Goal: Task Accomplishment & Management: Complete application form

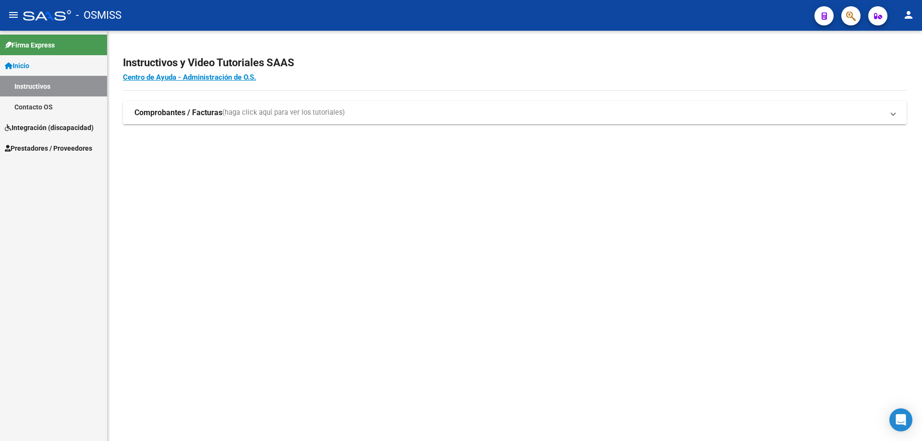
click at [38, 128] on span "Integración (discapacidad)" at bounding box center [49, 127] width 89 height 11
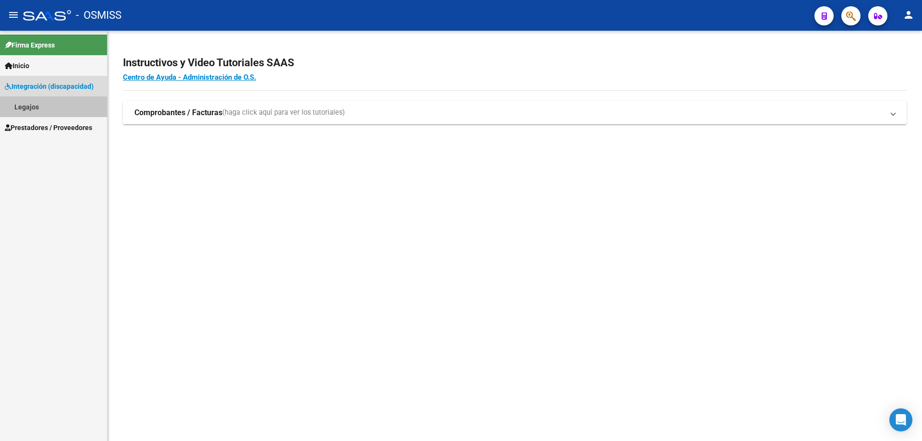
click at [32, 110] on link "Legajos" at bounding box center [53, 107] width 107 height 21
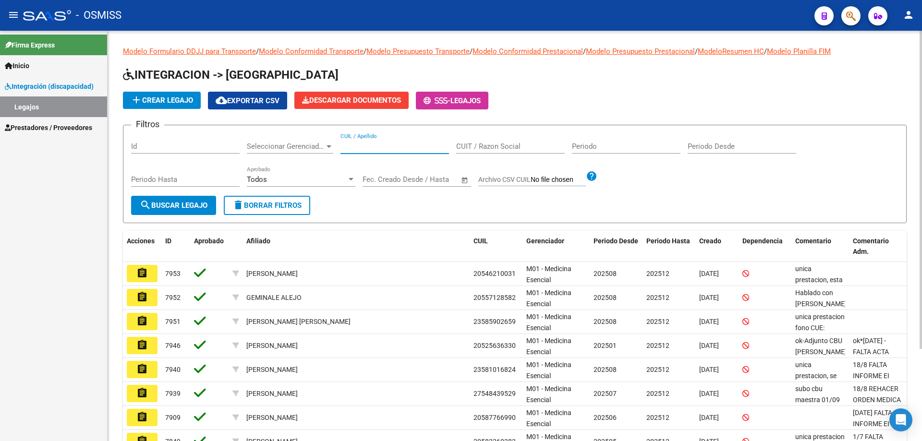
click at [392, 148] on input "CUIL / Apellido" at bounding box center [395, 146] width 109 height 9
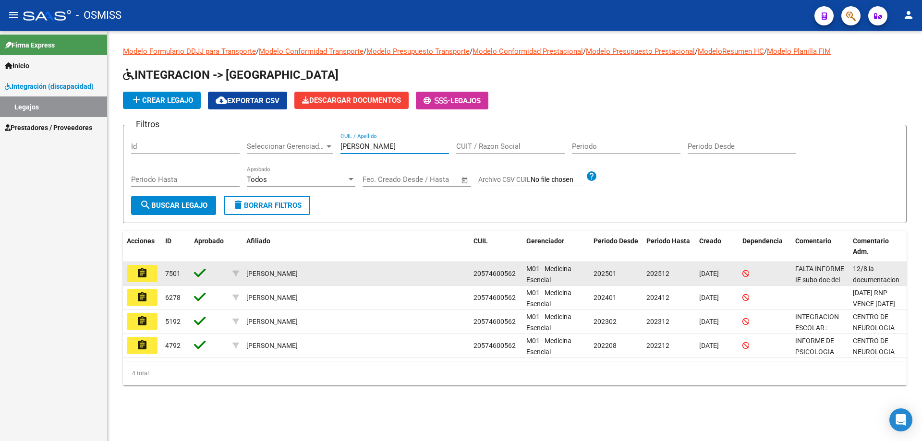
type input "mullen"
click at [145, 279] on mat-icon "assignment" at bounding box center [142, 274] width 12 height 12
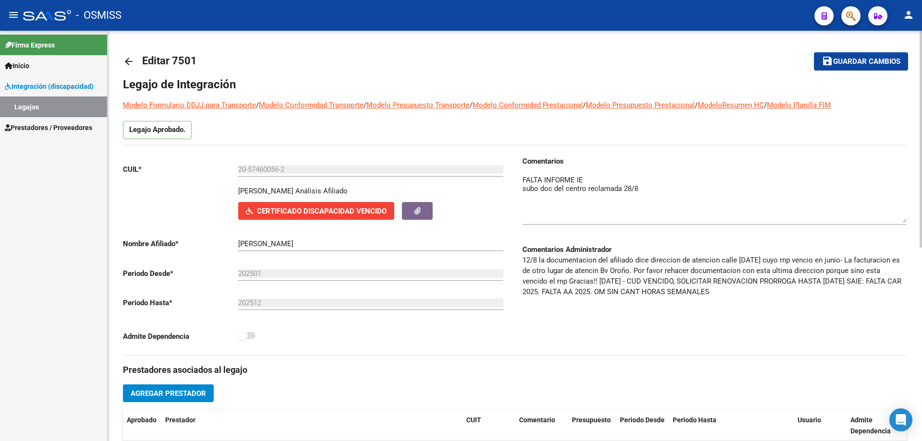
drag, startPoint x: 905, startPoint y: 192, endPoint x: 903, endPoint y: 221, distance: 28.9
click at [903, 221] on textarea at bounding box center [715, 199] width 384 height 48
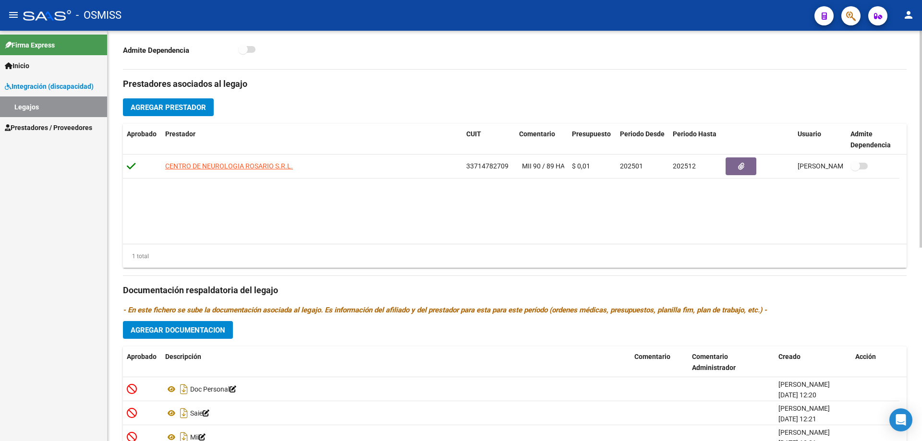
scroll to position [288, 0]
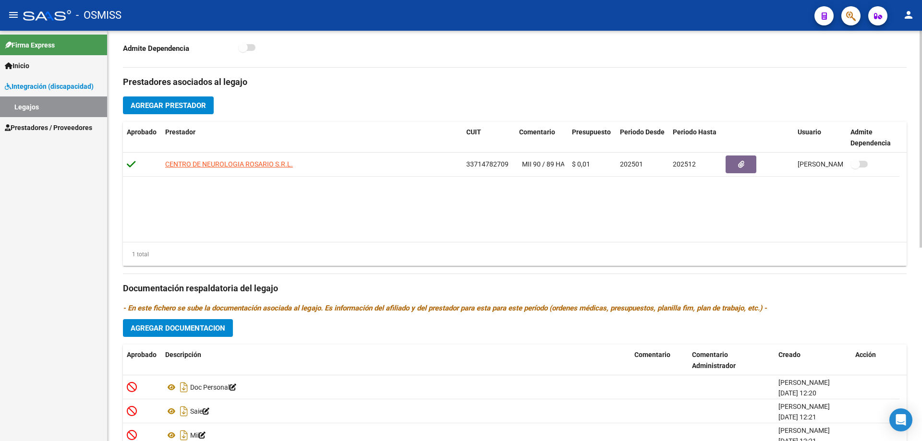
type textarea "FALTA INFORME IE subo doc del centro reclamada 28/8 adjunto turno para renov de…"
click at [202, 330] on span "Agregar Documentacion" at bounding box center [178, 328] width 95 height 9
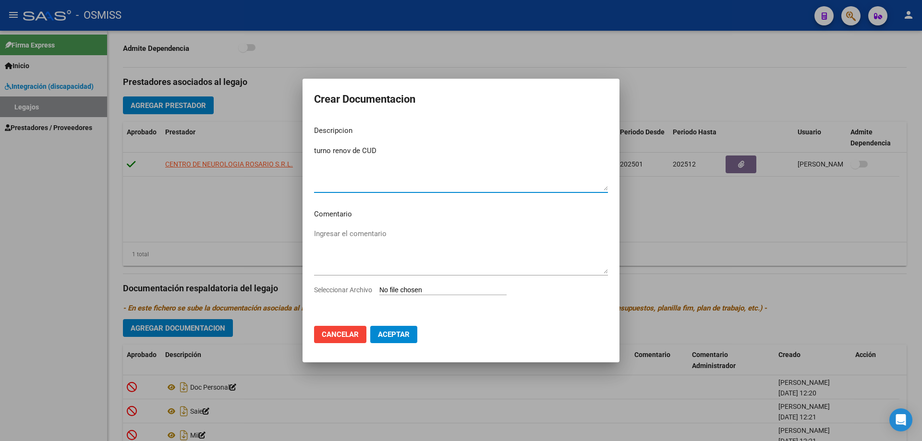
type textarea "turno renov de CUD"
click at [417, 288] on input "Seleccionar Archivo" at bounding box center [442, 290] width 127 height 9
type input "C:\fakepath\mullenbruk turno cud.pdf"
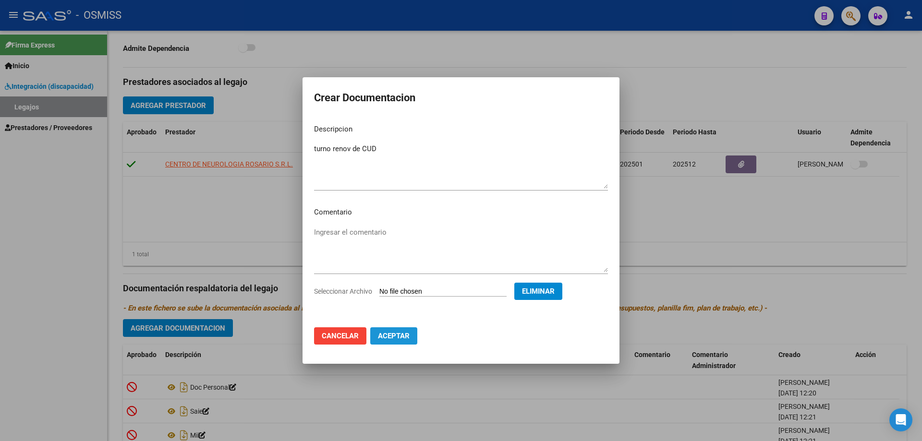
click at [398, 334] on span "Aceptar" at bounding box center [394, 336] width 32 height 9
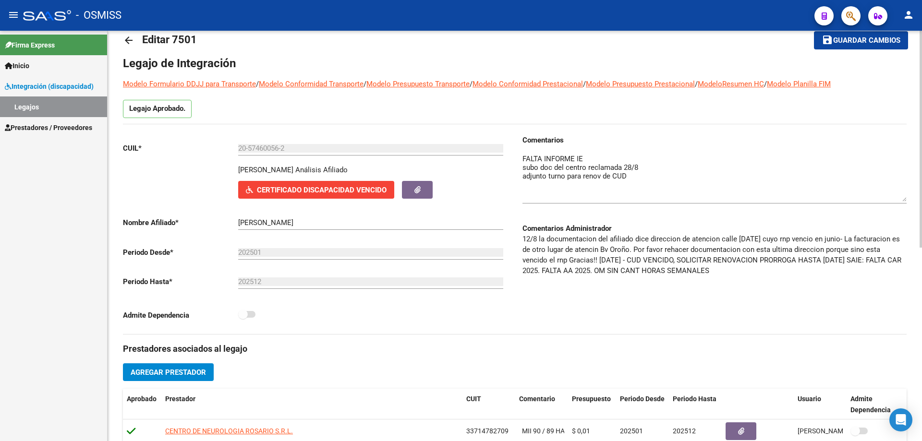
scroll to position [0, 0]
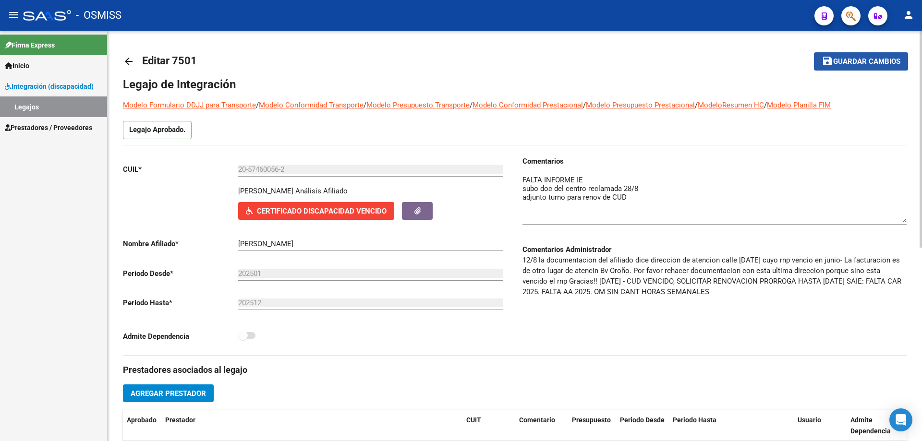
click at [867, 64] on span "Guardar cambios" at bounding box center [866, 62] width 67 height 9
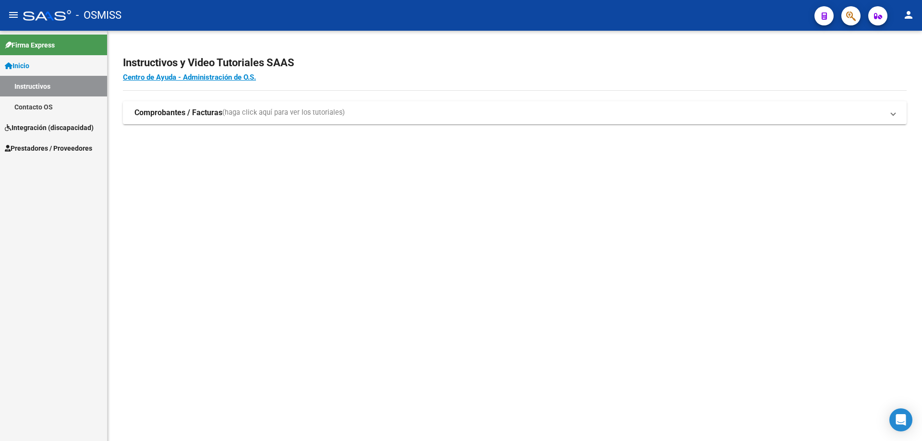
click at [60, 129] on span "Integración (discapacidad)" at bounding box center [49, 127] width 89 height 11
click at [43, 108] on link "Legajos" at bounding box center [53, 107] width 107 height 21
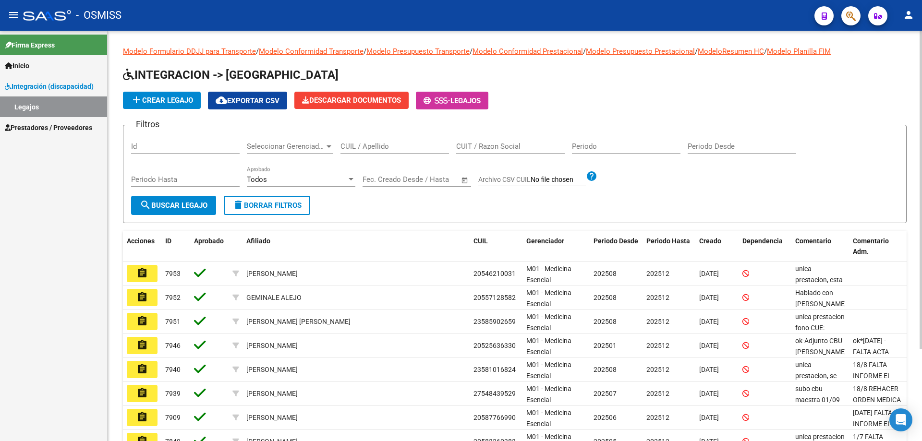
click at [365, 140] on div "CUIL / Apellido" at bounding box center [395, 143] width 109 height 21
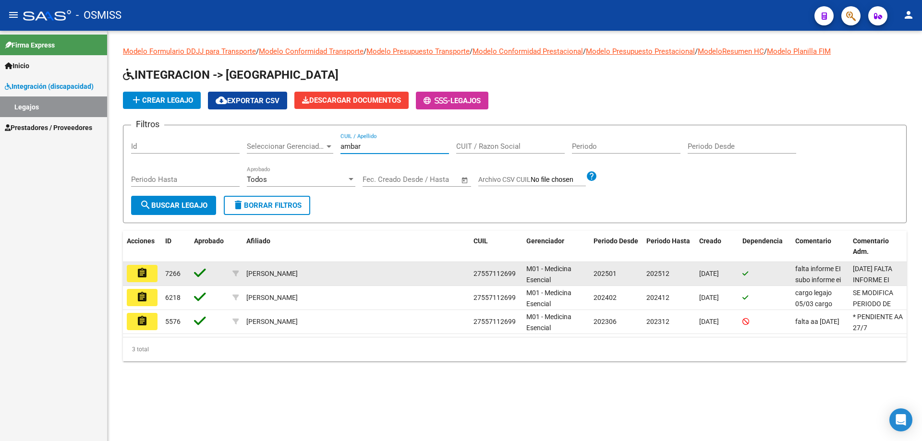
type input "ambar"
click at [141, 269] on mat-icon "assignment" at bounding box center [142, 274] width 12 height 12
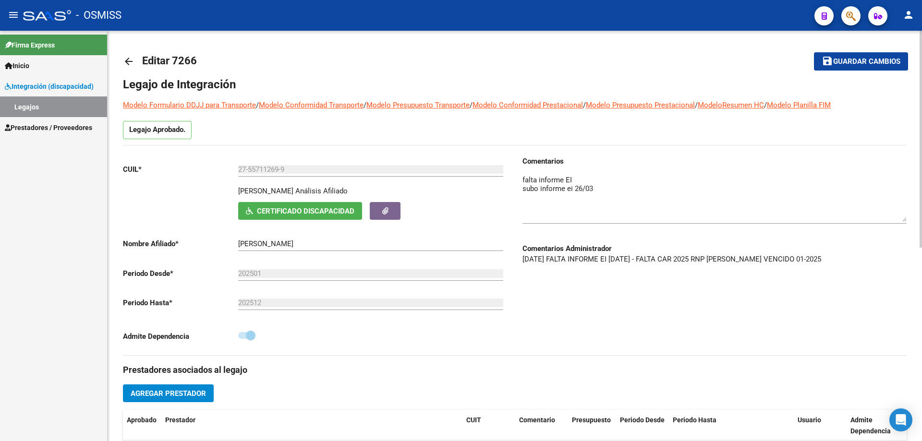
drag, startPoint x: 905, startPoint y: 194, endPoint x: 906, endPoint y: 221, distance: 27.9
click at [906, 221] on textarea at bounding box center [715, 198] width 384 height 47
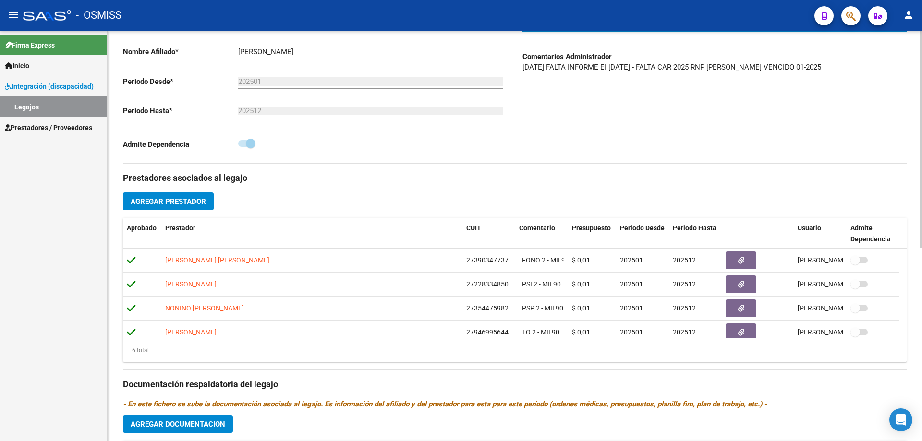
scroll to position [240, 0]
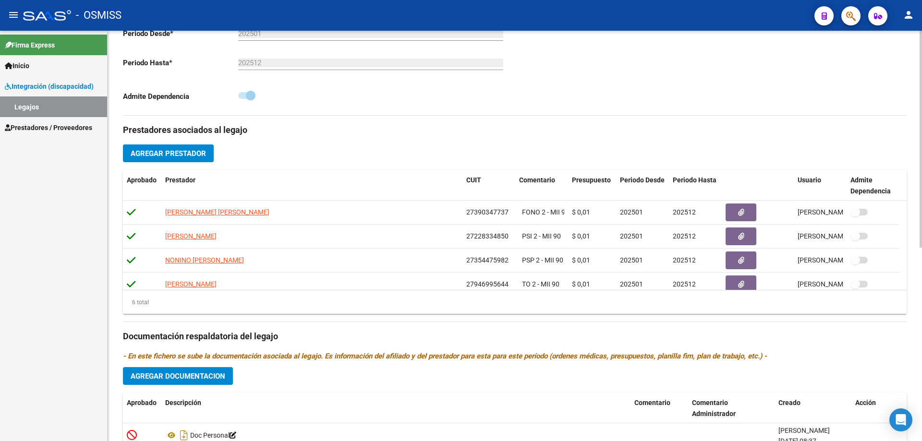
type textarea "falta informe EI subo informe ei 26/03 adjunto CAR"
click at [164, 376] on span "Agregar Documentacion" at bounding box center [178, 376] width 95 height 9
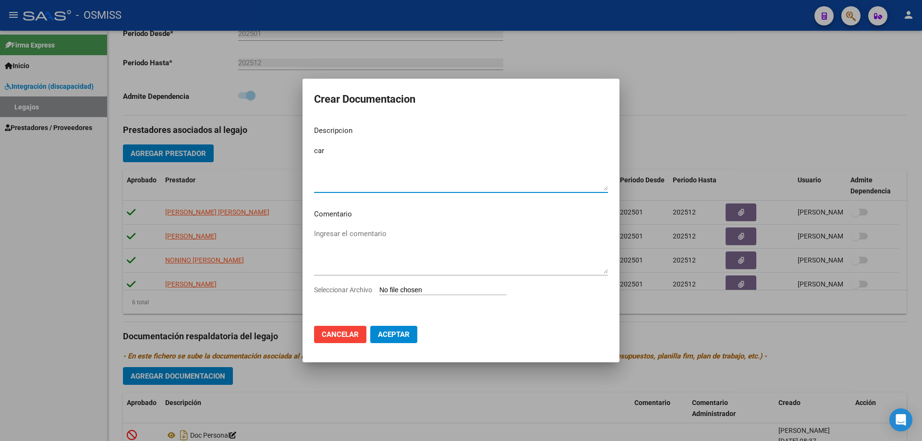
type textarea "car"
click at [412, 289] on input "Seleccionar Archivo" at bounding box center [442, 290] width 127 height 9
type input "C:\fakepath\[PERSON_NAME] car.pdf"
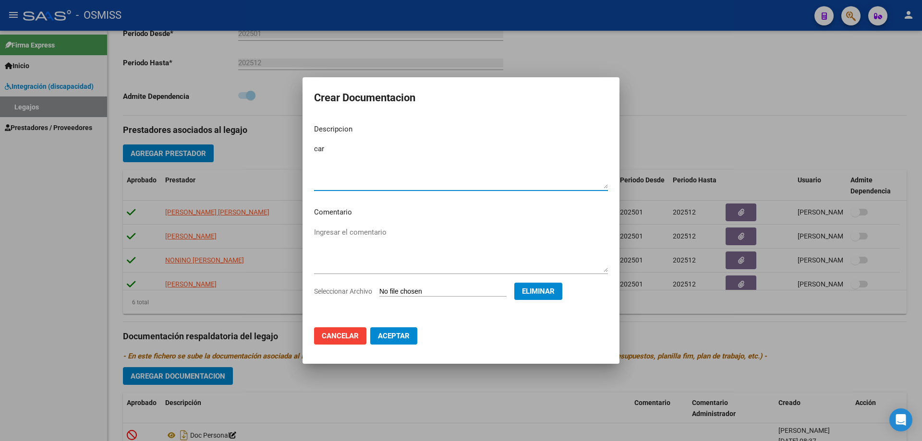
drag, startPoint x: 357, startPoint y: 155, endPoint x: 244, endPoint y: 152, distance: 112.9
click at [244, 152] on div "Crear Documentacion Descripcion car Ingresar el descripcion Comentario Ingresar…" at bounding box center [461, 220] width 922 height 441
type textarea "CAR"
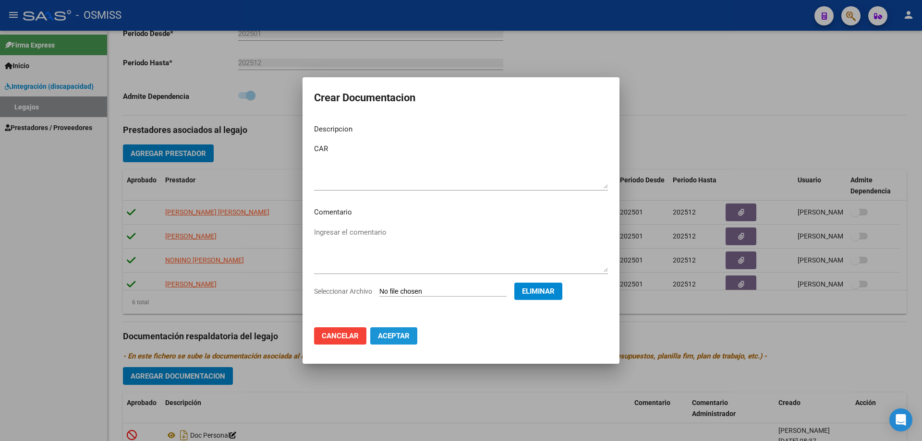
click at [400, 338] on span "Aceptar" at bounding box center [394, 336] width 32 height 9
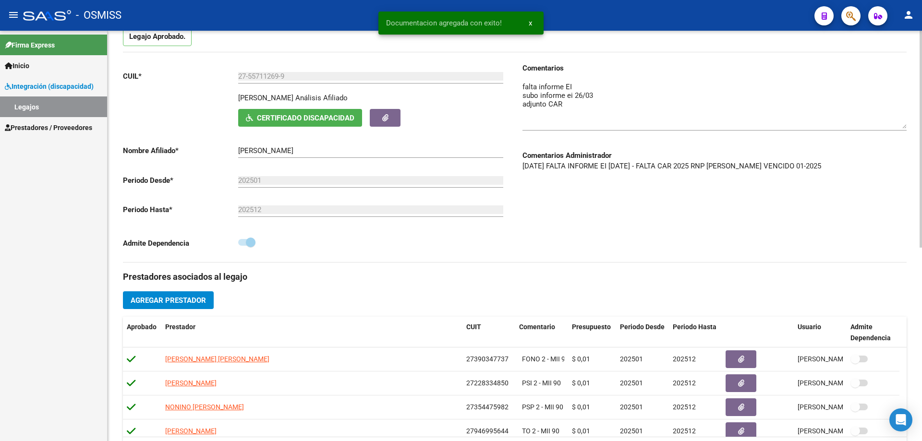
scroll to position [0, 0]
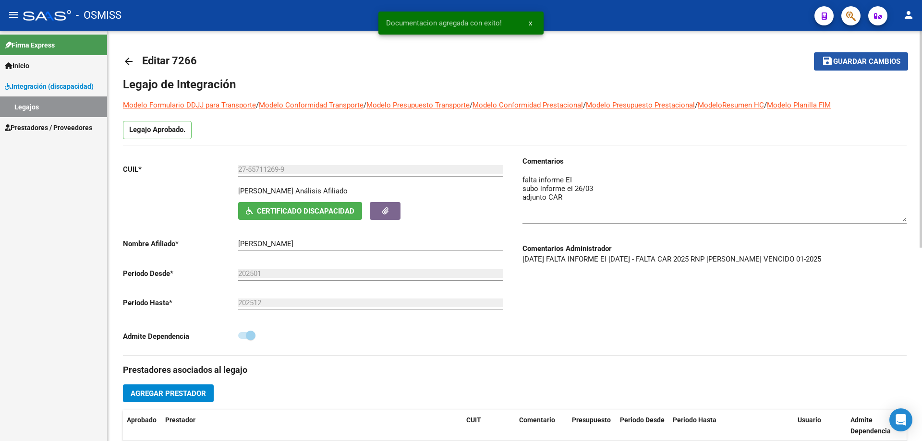
click at [862, 66] on span "Guardar cambios" at bounding box center [866, 62] width 67 height 9
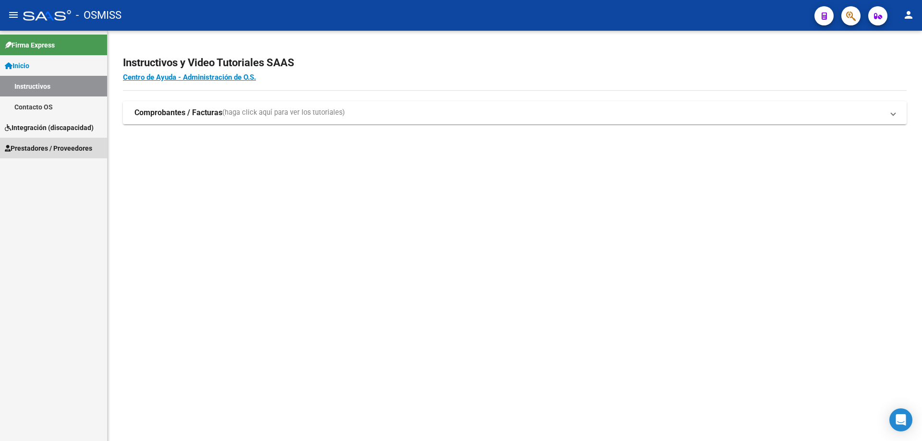
click at [52, 153] on span "Prestadores / Proveedores" at bounding box center [48, 148] width 87 height 11
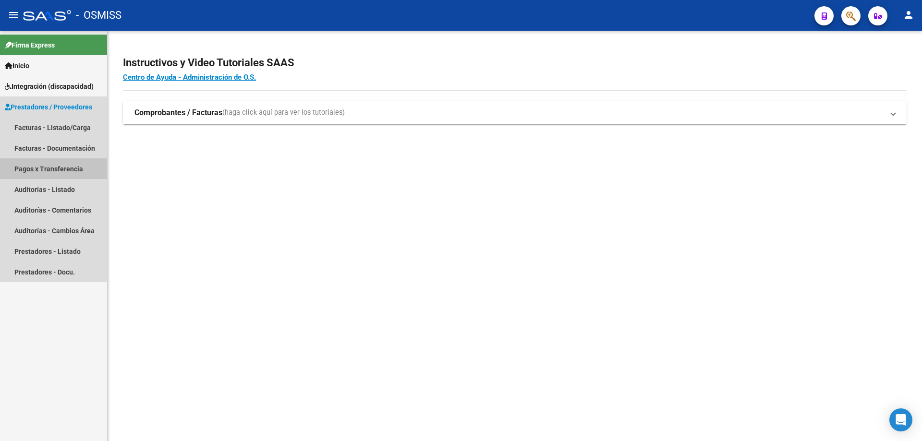
click at [55, 166] on link "Pagos x Transferencia" at bounding box center [53, 169] width 107 height 21
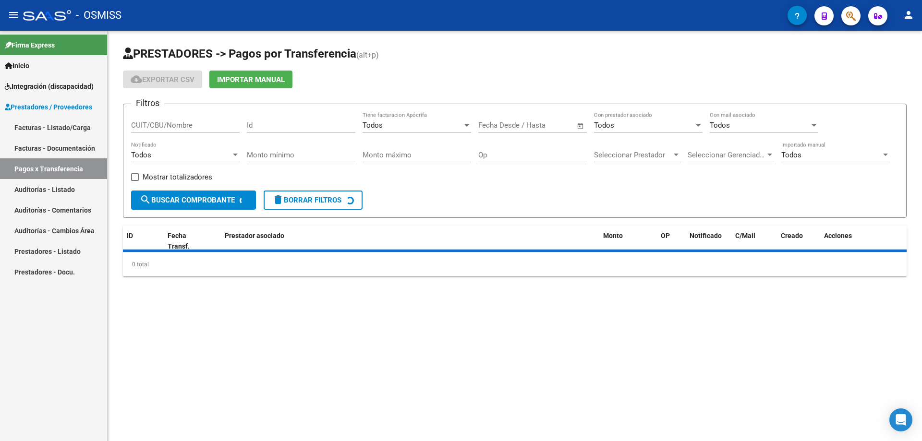
click at [55, 124] on link "Facturas - Listado/Carga" at bounding box center [53, 127] width 107 height 21
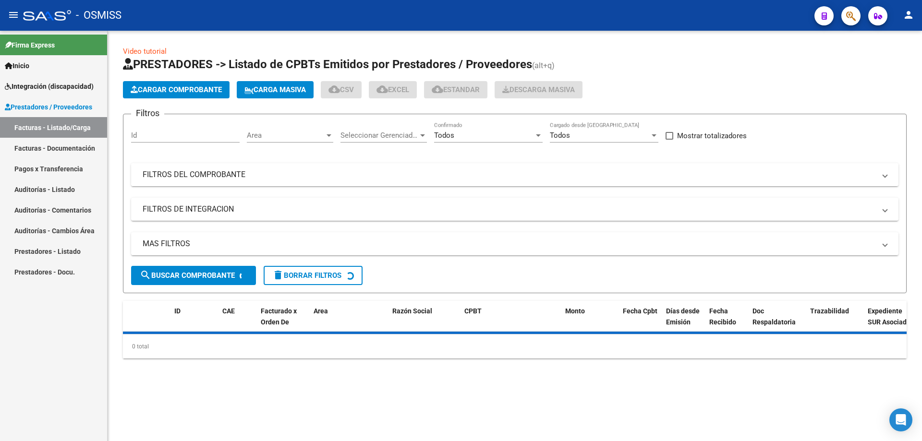
click at [196, 173] on mat-panel-title "FILTROS DEL COMPROBANTE" at bounding box center [509, 175] width 733 height 11
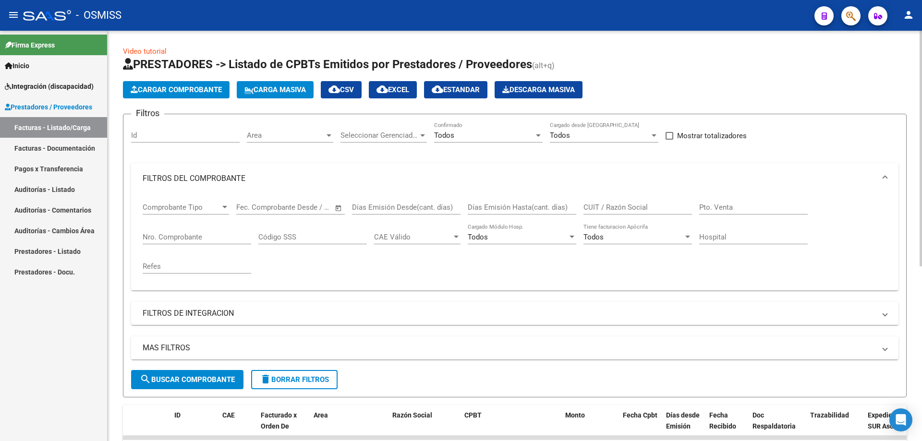
click at [603, 208] on input "CUIT / Razón Social" at bounding box center [638, 207] width 109 height 9
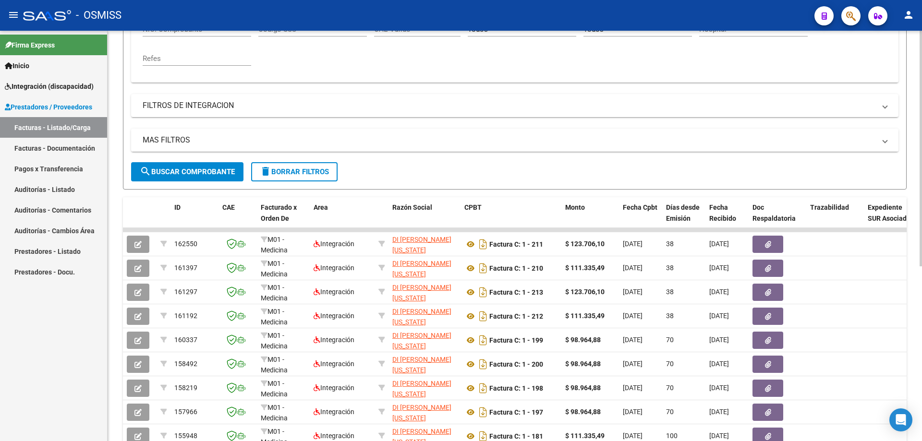
scroll to position [240, 0]
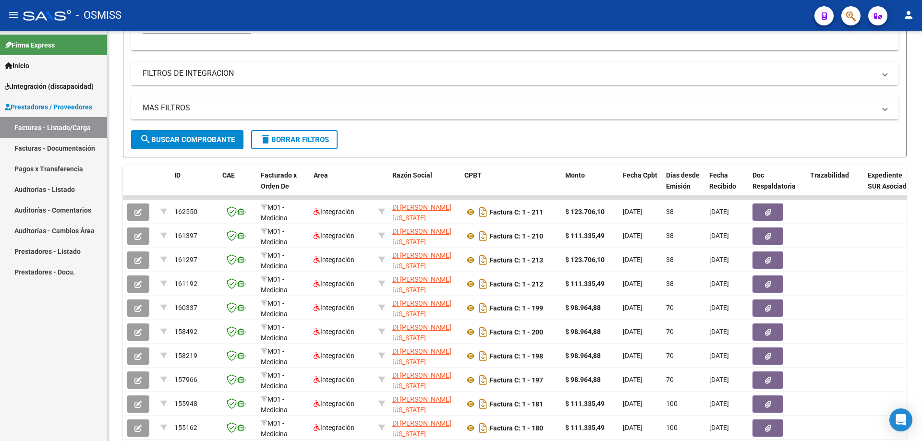
type input "di franco"
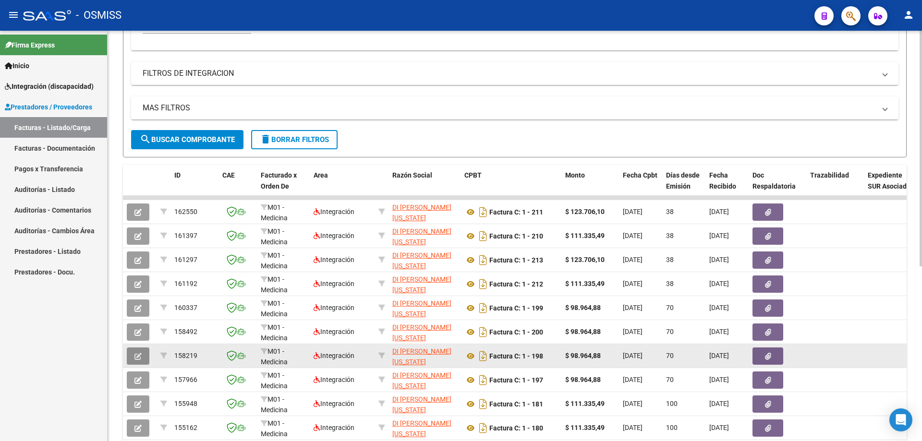
click at [140, 360] on icon "button" at bounding box center [137, 356] width 7 height 7
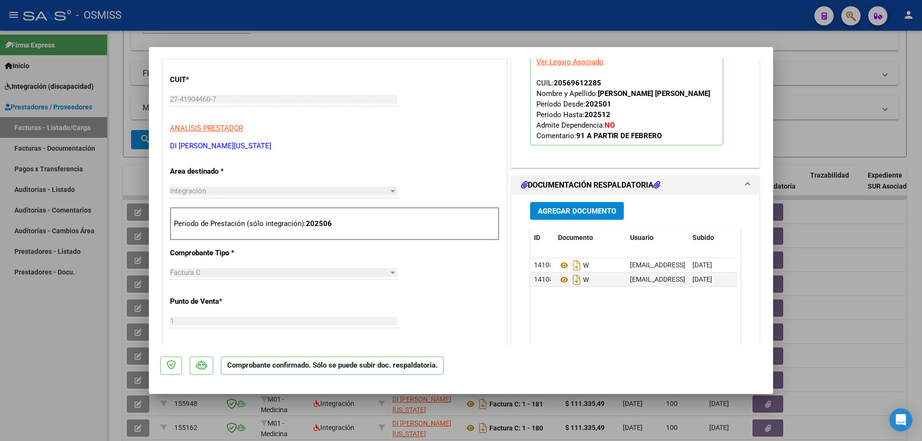
scroll to position [432, 0]
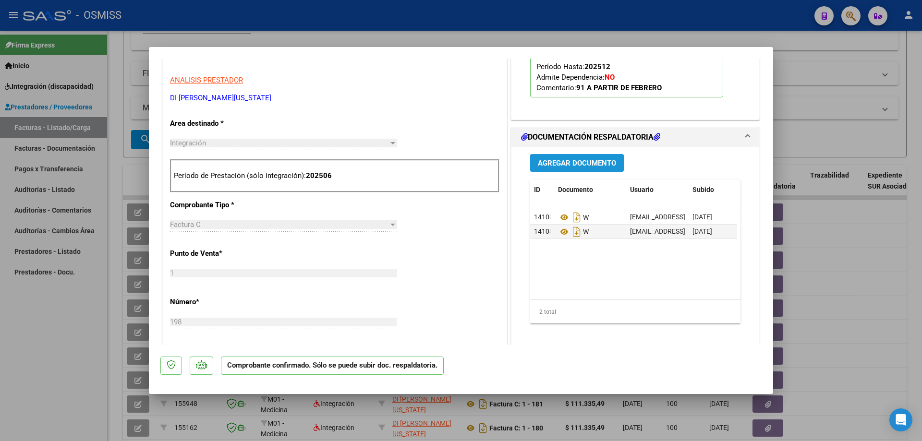
click at [564, 168] on span "Agregar Documento" at bounding box center [577, 163] width 78 height 9
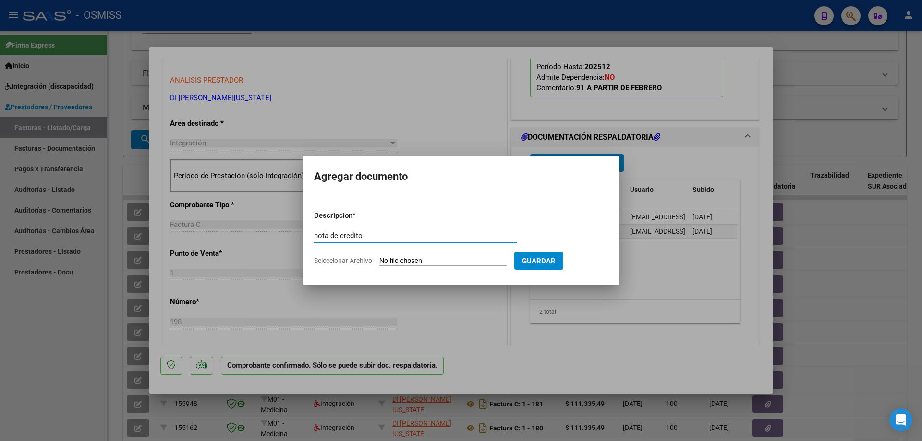
type input "nota de credito"
click at [421, 263] on input "Seleccionar Archivo" at bounding box center [442, 261] width 127 height 9
type input "C:\fakepath\27419044607_013_00001_00000028.pdf"
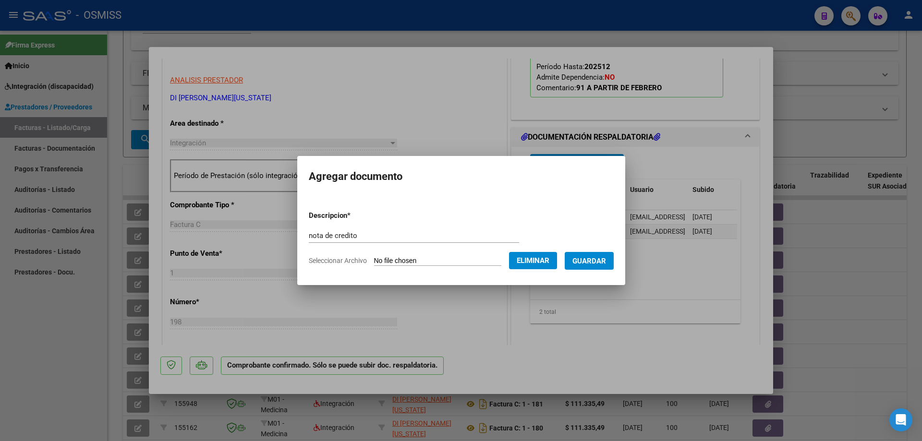
click at [589, 258] on span "Guardar" at bounding box center [590, 261] width 34 height 9
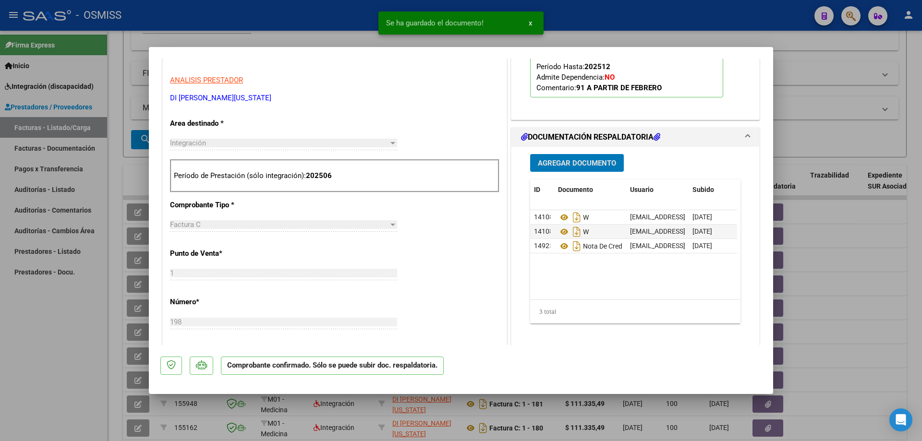
type input "$ 0,00"
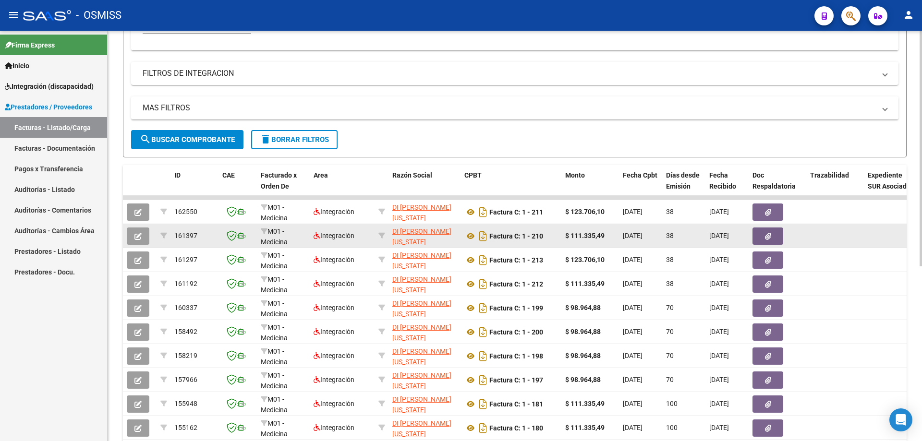
click at [134, 235] on button "button" at bounding box center [138, 236] width 23 height 17
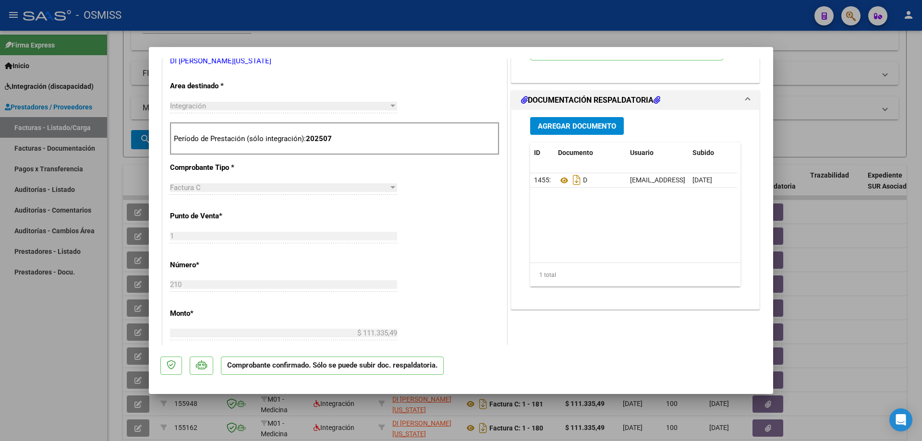
scroll to position [528, 0]
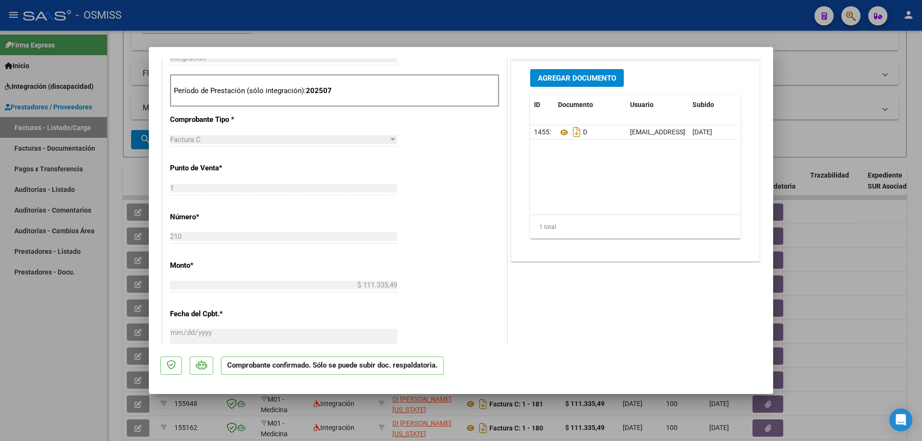
click at [565, 87] on button "Agregar Documento" at bounding box center [577, 78] width 94 height 18
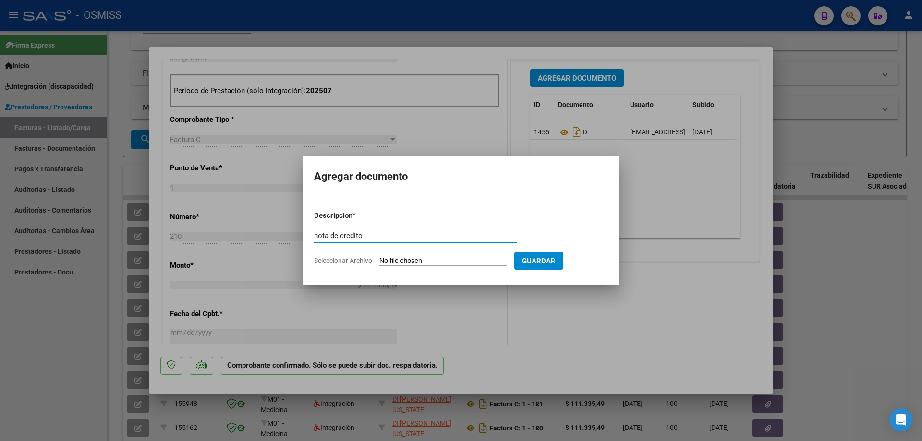
type input "nota de credito"
click at [394, 260] on input "Seleccionar Archivo" at bounding box center [442, 261] width 127 height 9
type input "C:\fakepath\27419044607_013_00001_00000029.pdf"
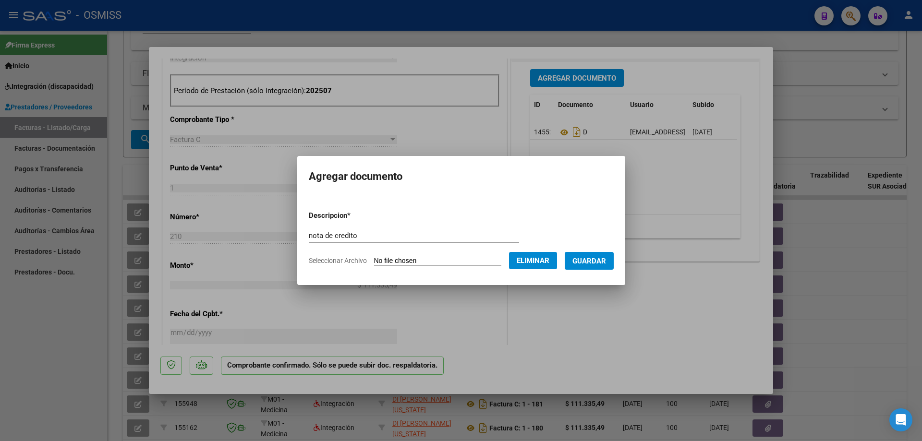
click at [594, 262] on span "Guardar" at bounding box center [590, 261] width 34 height 9
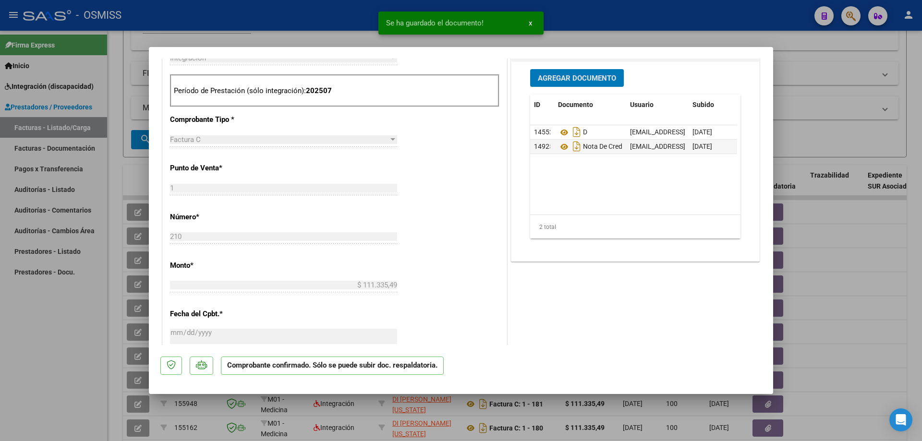
type input "$ 0,00"
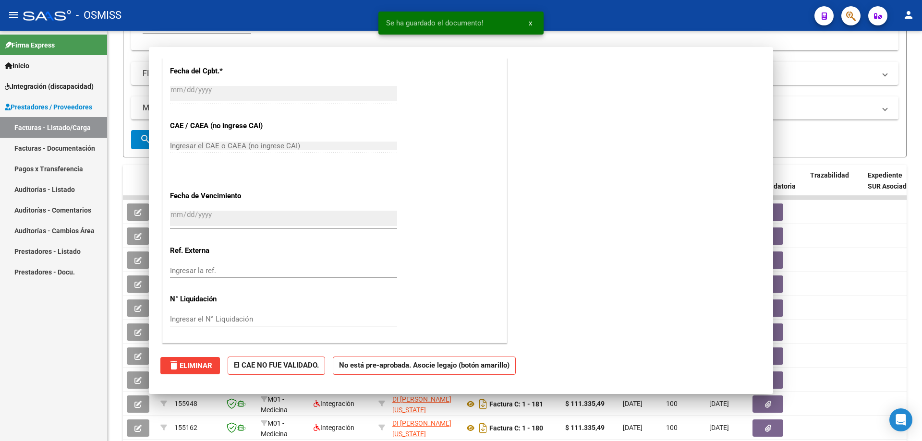
scroll to position [228, 0]
